Goal: Transaction & Acquisition: Purchase product/service

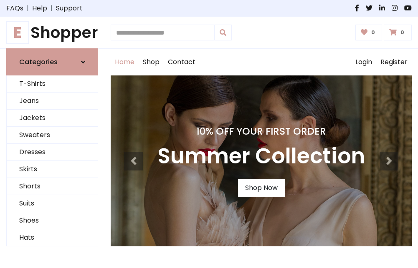
click at [209, 134] on h4 "10% Off Your First Order" at bounding box center [260, 132] width 207 height 12
click at [261, 188] on link "Shop Now" at bounding box center [261, 189] width 47 height 18
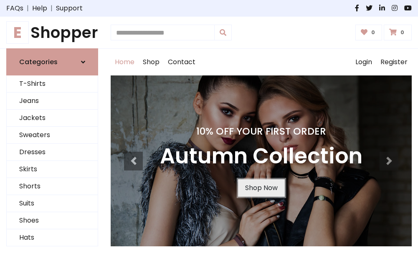
click at [261, 188] on link "Shop Now" at bounding box center [261, 189] width 47 height 18
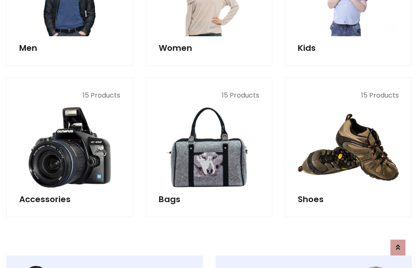
scroll to position [832, 0]
